Goal: Task Accomplishment & Management: Complete application form

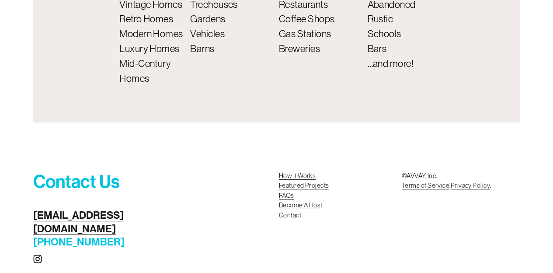
scroll to position [3341, 0]
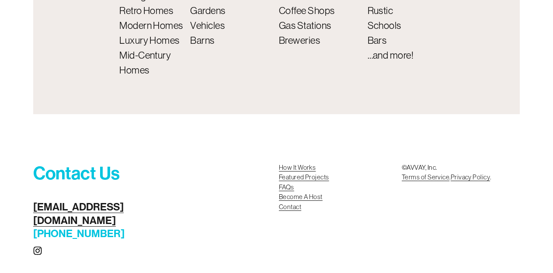
click at [285, 197] on link "Become A Host Contact" at bounding box center [301, 202] width 44 height 20
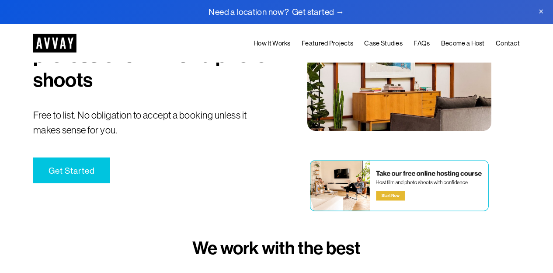
scroll to position [72, 0]
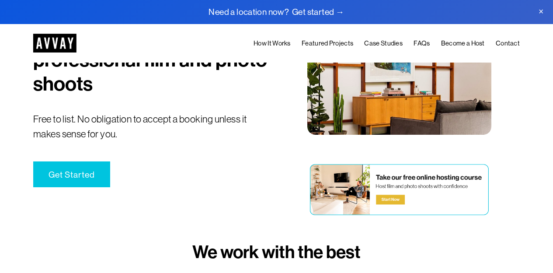
click at [61, 173] on link "Get Started" at bounding box center [71, 174] width 77 height 26
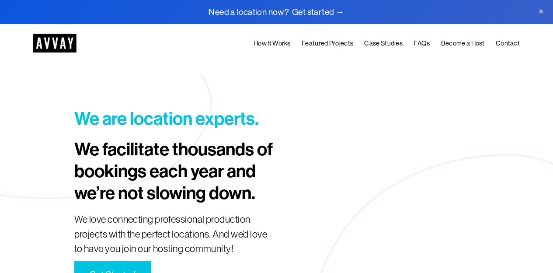
scroll to position [1247, 0]
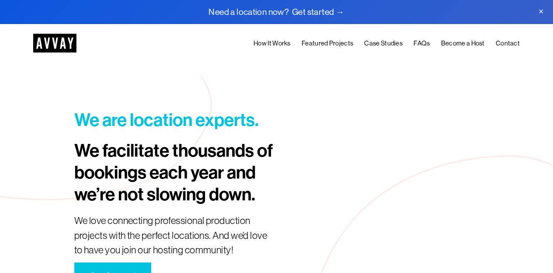
click at [458, 44] on link "Become a Host" at bounding box center [463, 43] width 44 height 11
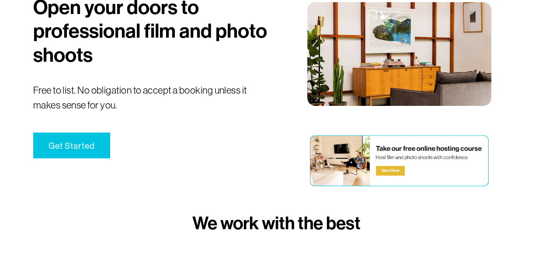
scroll to position [102, 0]
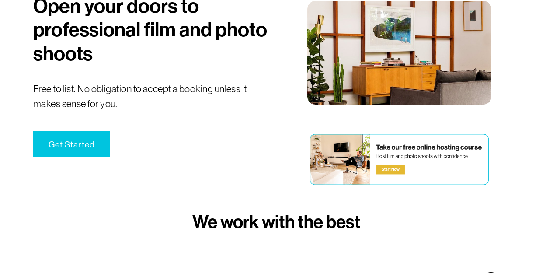
click at [73, 144] on link "Get Started" at bounding box center [71, 144] width 77 height 26
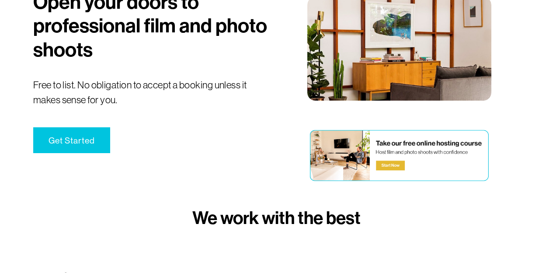
scroll to position [106, 0]
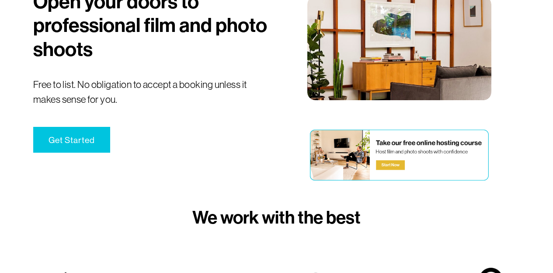
click at [83, 139] on link "Get Started" at bounding box center [71, 140] width 77 height 26
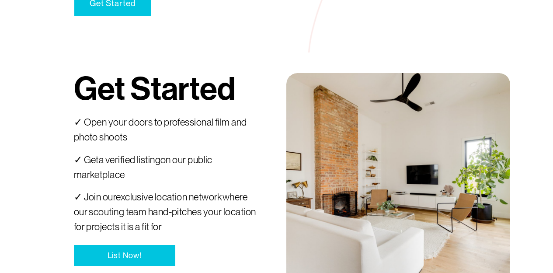
scroll to position [1579, 0]
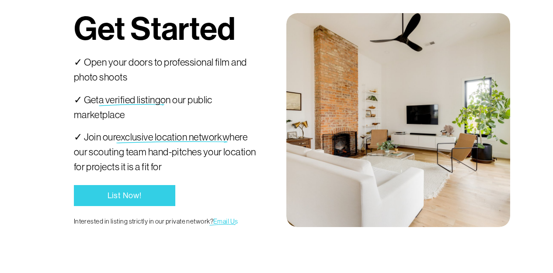
click at [121, 194] on link "List Now!" at bounding box center [124, 195] width 101 height 21
